Goal: Find specific page/section: Find specific page/section

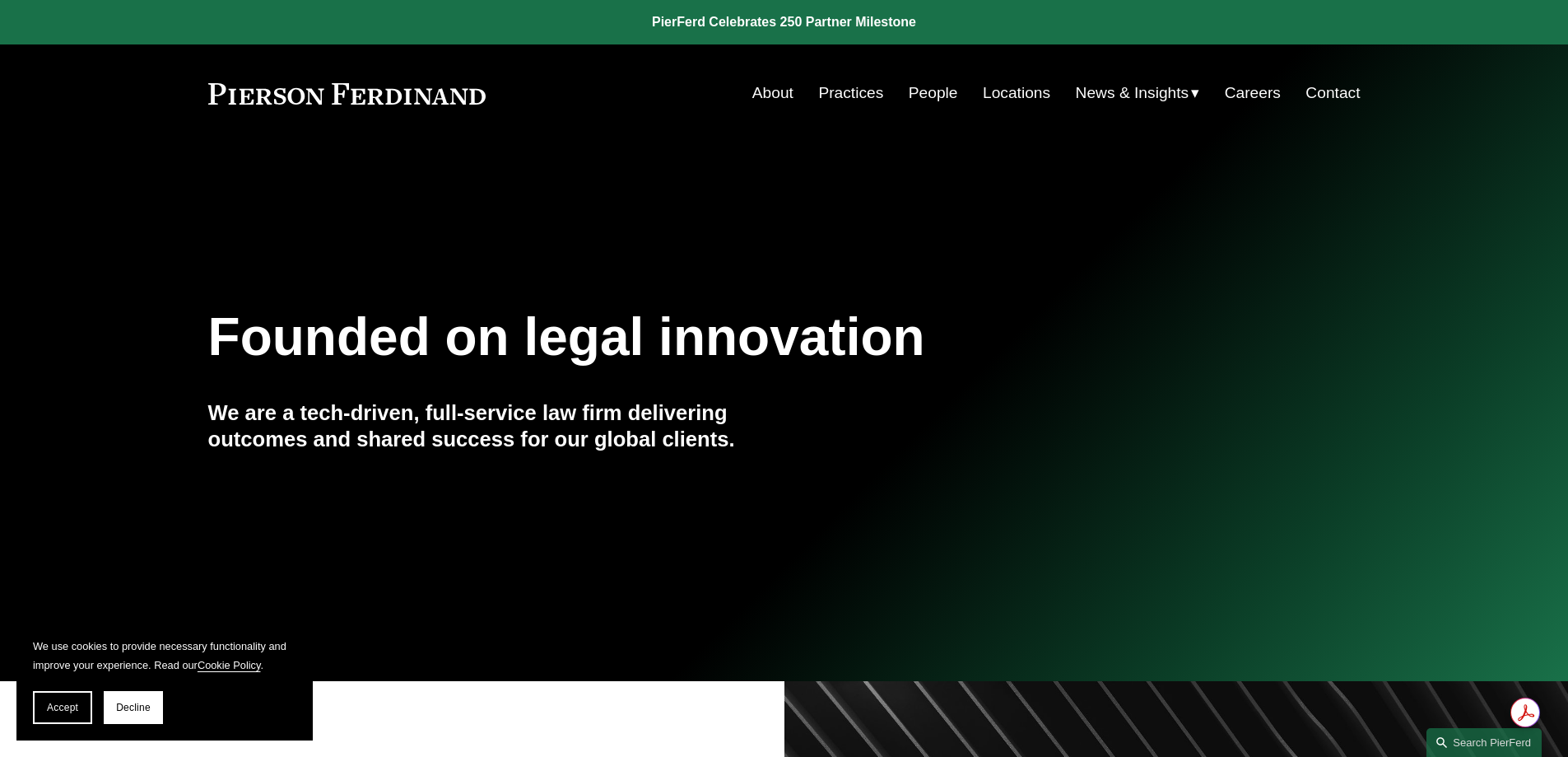
click at [863, 91] on link "Practices" at bounding box center [850, 93] width 65 height 31
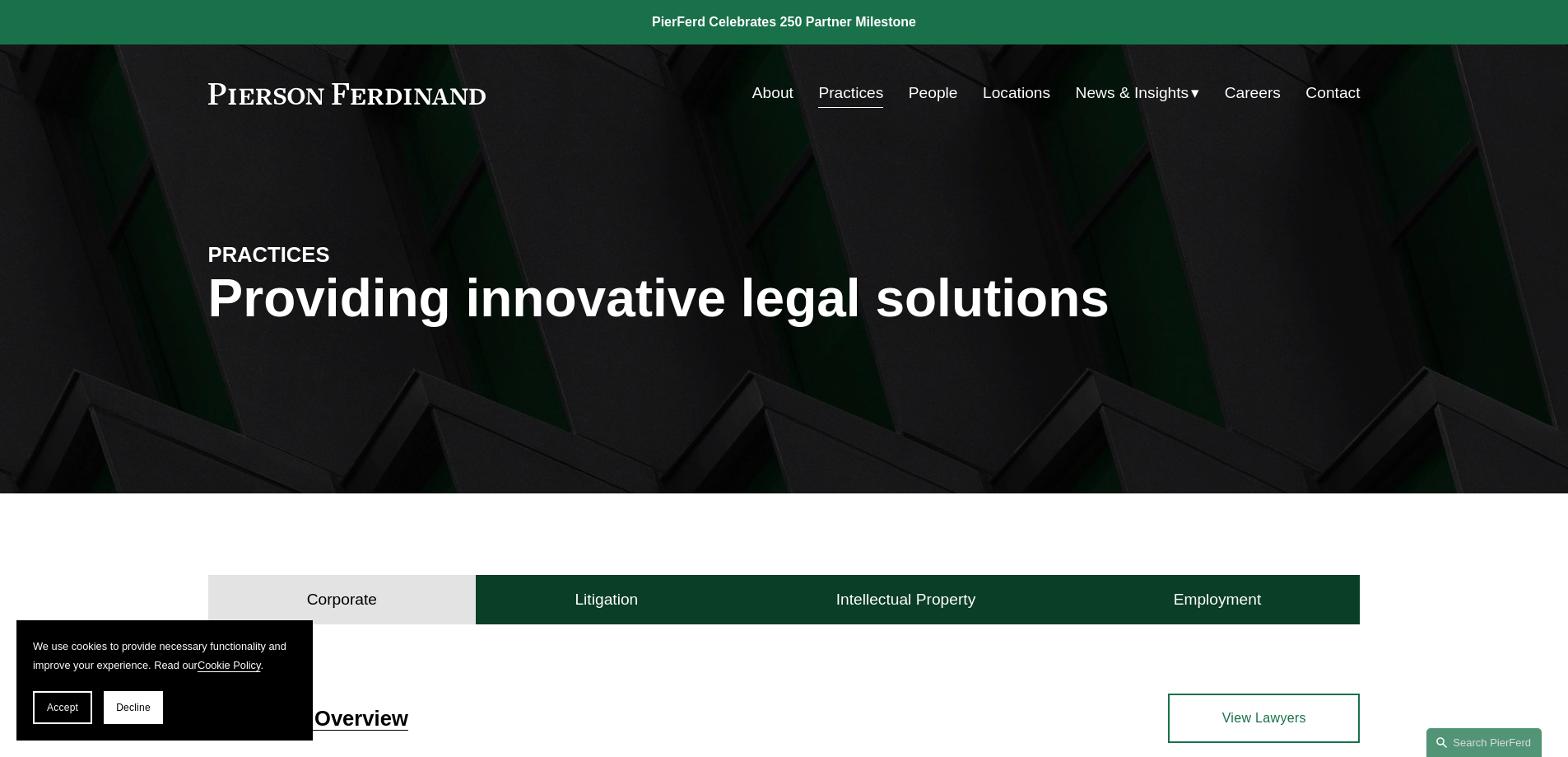
click at [990, 91] on link "Locations" at bounding box center [1016, 93] width 68 height 31
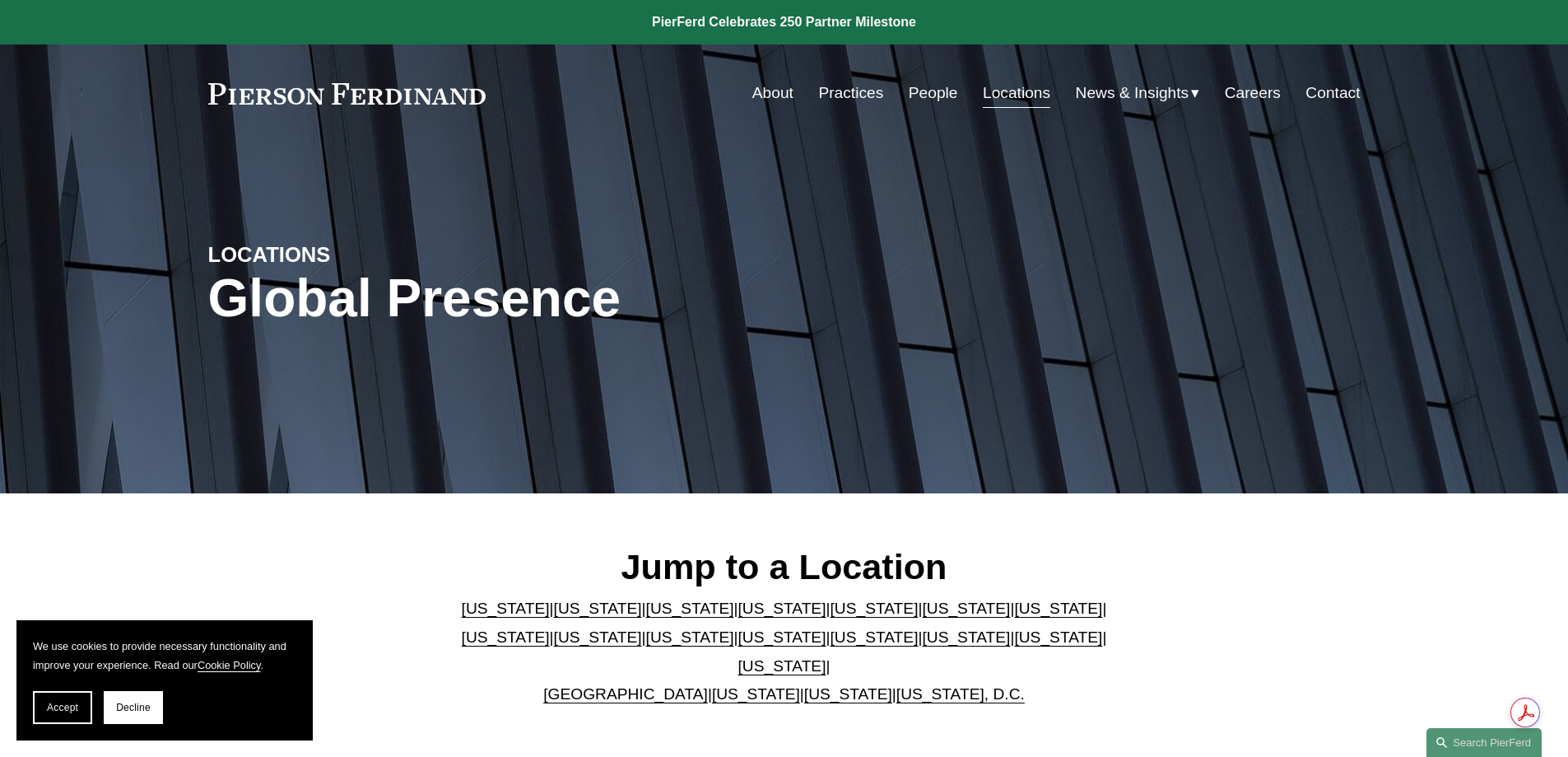
click at [931, 94] on link "People" at bounding box center [933, 93] width 49 height 31
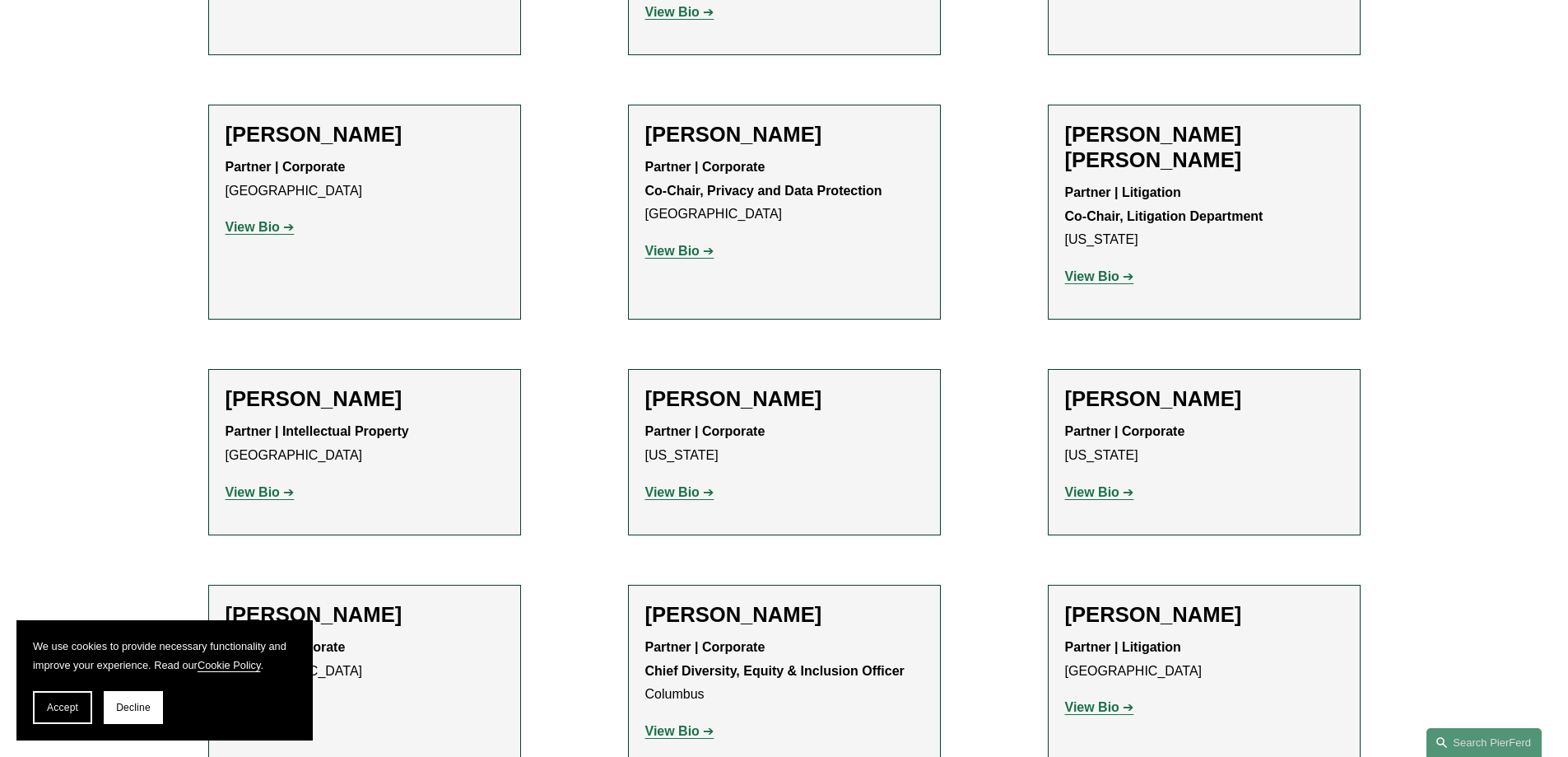
scroll to position [2141, 0]
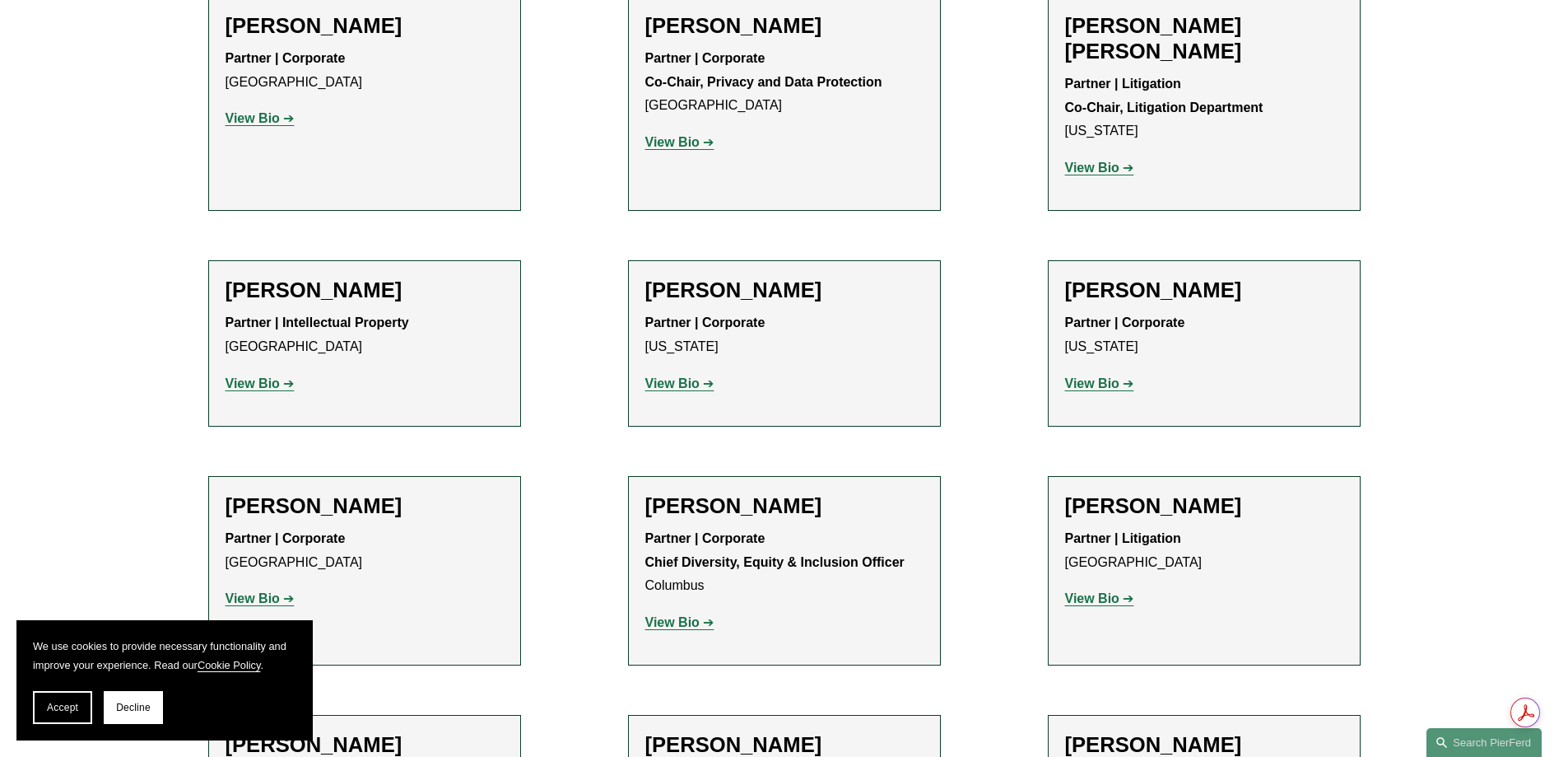
click at [254, 592] on strong "View Bio" at bounding box center [252, 598] width 54 height 14
